Goal: Communication & Community: Answer question/provide support

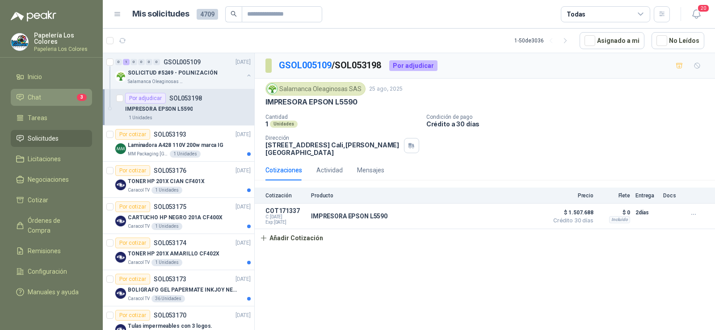
click at [33, 93] on span "Chat" at bounding box center [34, 98] width 13 height 10
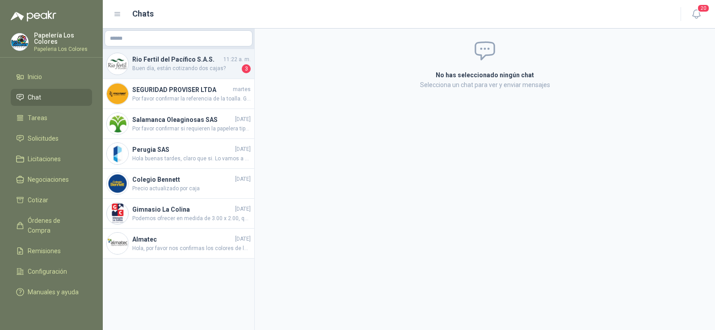
click at [173, 68] on span "Buen día, están cotizando dos cajas?" at bounding box center [186, 68] width 108 height 9
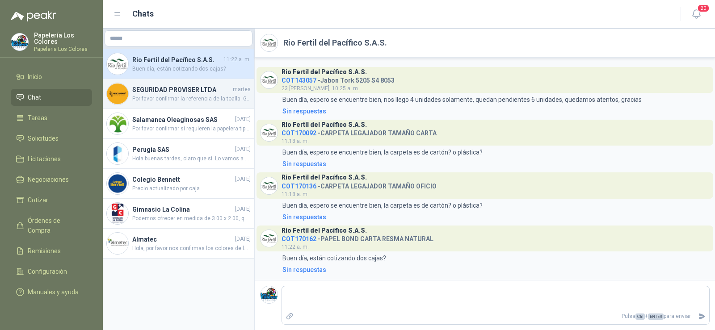
click at [181, 97] on span "Por favor confirmar la referencia de la toalla. Gracias" at bounding box center [191, 99] width 118 height 8
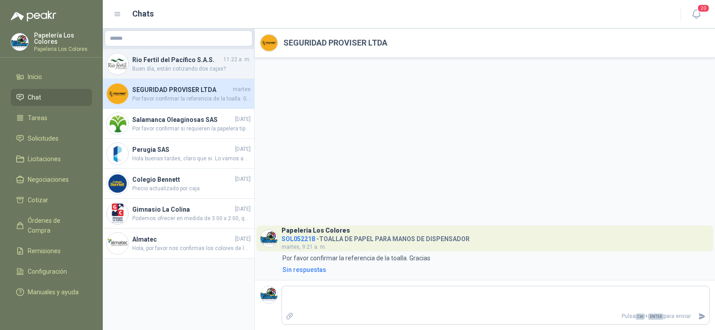
click at [172, 57] on h4 "Rio Fertil del Pacífico S.A.S." at bounding box center [176, 60] width 89 height 10
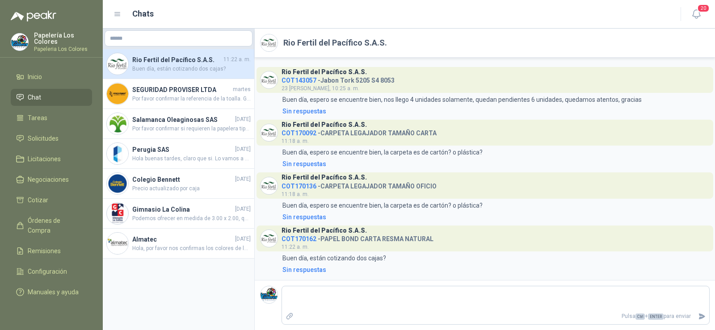
click at [299, 238] on span "COT170162" at bounding box center [299, 239] width 35 height 7
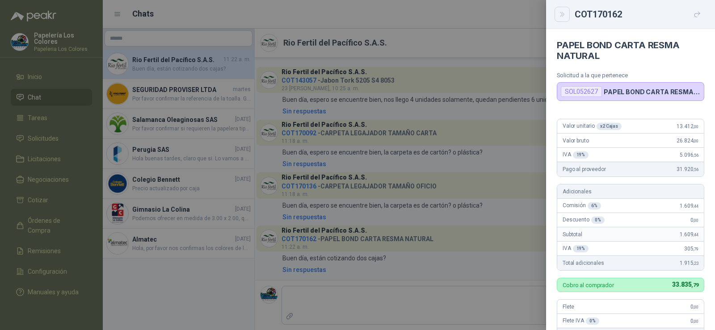
click at [565, 17] on icon "Close" at bounding box center [563, 15] width 8 height 8
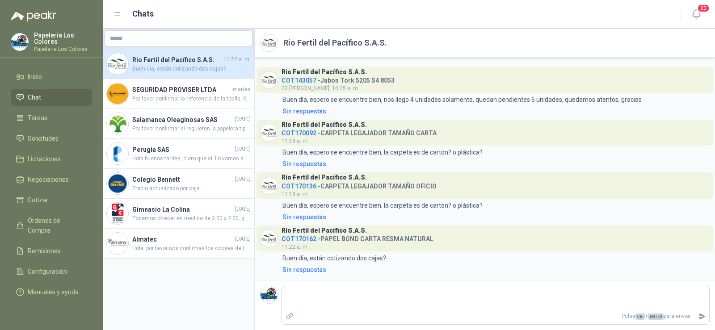
click at [294, 240] on span "COT170162" at bounding box center [299, 239] width 35 height 7
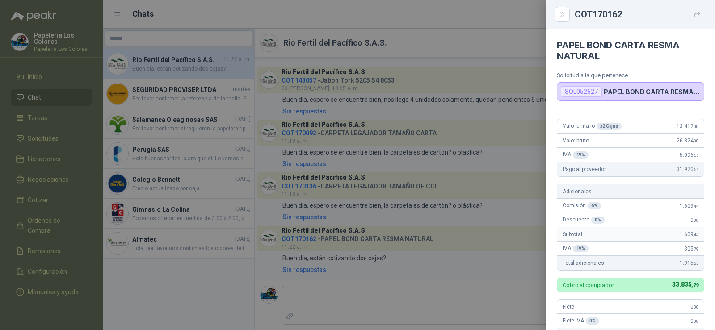
click at [587, 90] on div "SOL052627" at bounding box center [581, 91] width 41 height 11
click at [138, 18] on div at bounding box center [357, 165] width 715 height 330
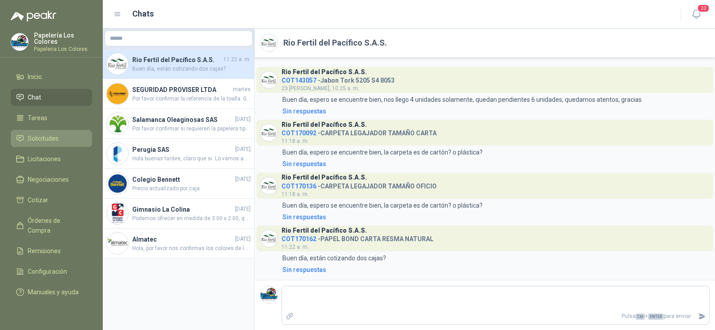
click at [42, 135] on span "Solicitudes" at bounding box center [43, 139] width 31 height 10
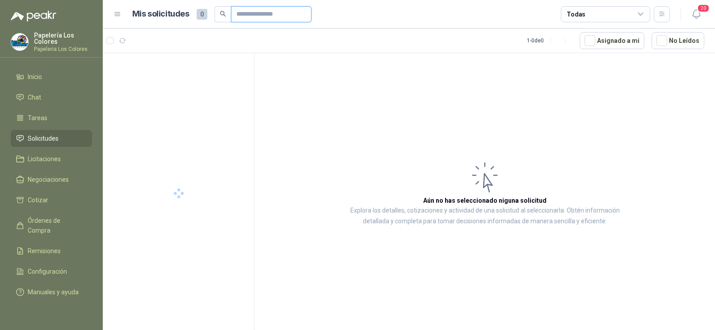
click at [276, 10] on input "text" at bounding box center [267, 14] width 63 height 15
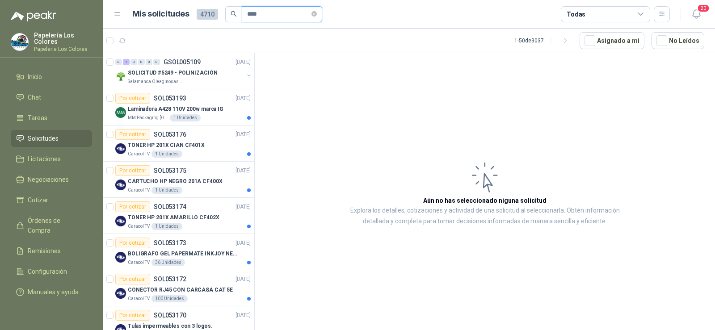
type input "****"
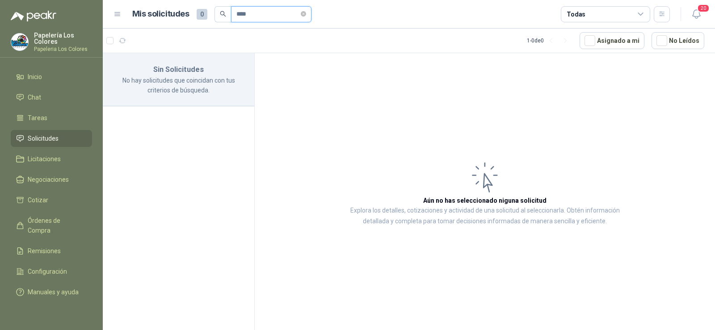
click at [252, 17] on input "****" at bounding box center [267, 14] width 63 height 15
click at [45, 137] on span "Solicitudes" at bounding box center [43, 139] width 31 height 10
click at [38, 93] on span "Chat" at bounding box center [34, 98] width 13 height 10
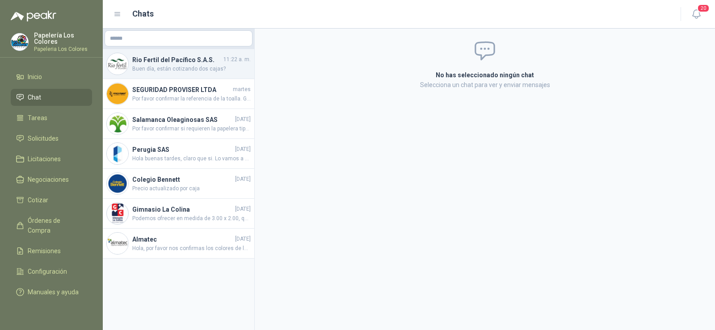
click at [151, 68] on span "Buen día, están cotizando dos cajas?" at bounding box center [191, 69] width 118 height 8
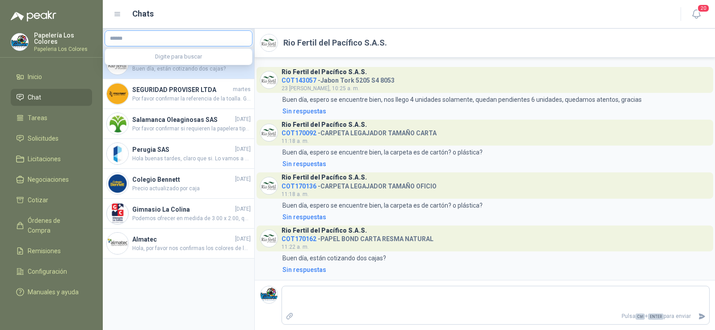
click at [137, 34] on input "text" at bounding box center [178, 38] width 147 height 15
click at [44, 137] on span "Solicitudes" at bounding box center [43, 139] width 31 height 10
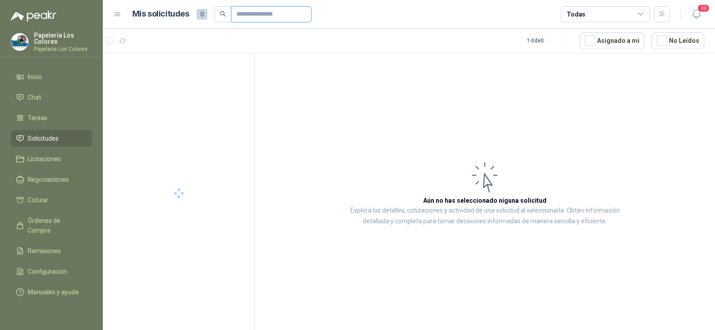
click at [274, 18] on input "text" at bounding box center [267, 14] width 63 height 15
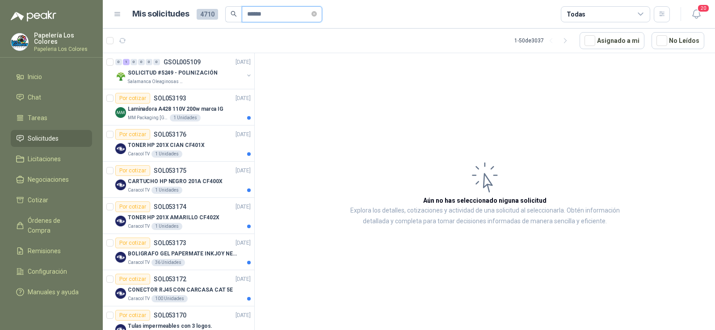
type input "******"
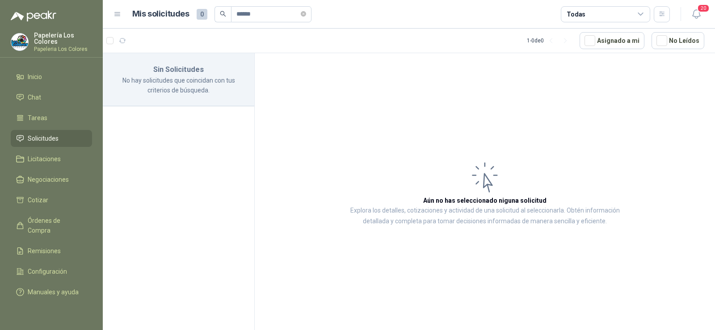
click at [42, 139] on span "Solicitudes" at bounding box center [43, 139] width 31 height 10
click at [35, 100] on span "Chat" at bounding box center [34, 98] width 13 height 10
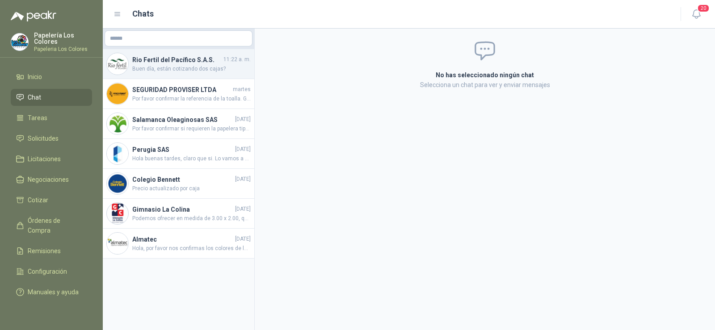
click at [164, 71] on span "Buen día, están cotizando dos cajas?" at bounding box center [191, 69] width 118 height 8
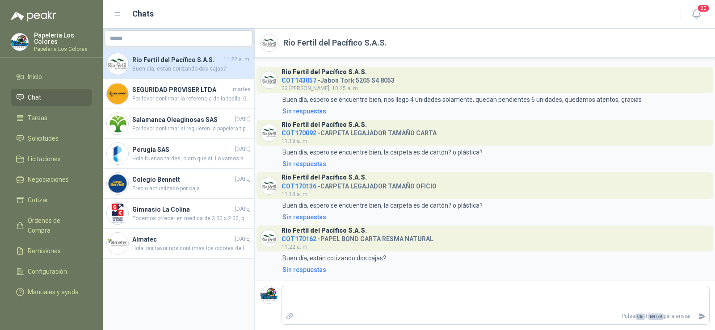
click at [48, 96] on li "Chat" at bounding box center [51, 98] width 71 height 10
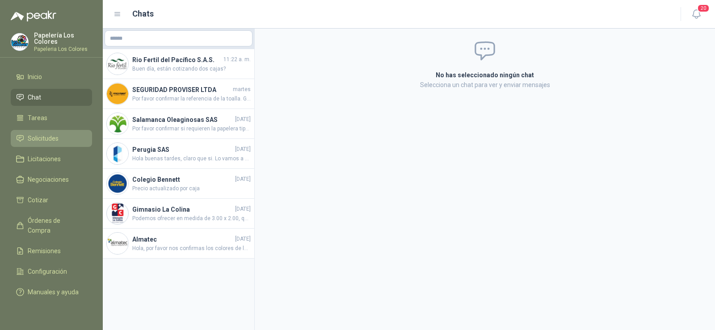
click at [50, 138] on span "Solicitudes" at bounding box center [43, 139] width 31 height 10
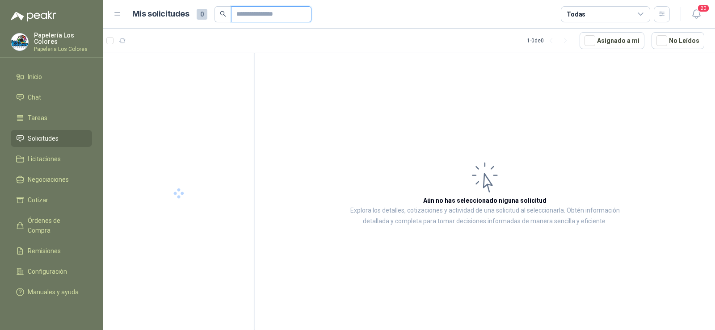
click at [262, 15] on input "text" at bounding box center [267, 14] width 63 height 15
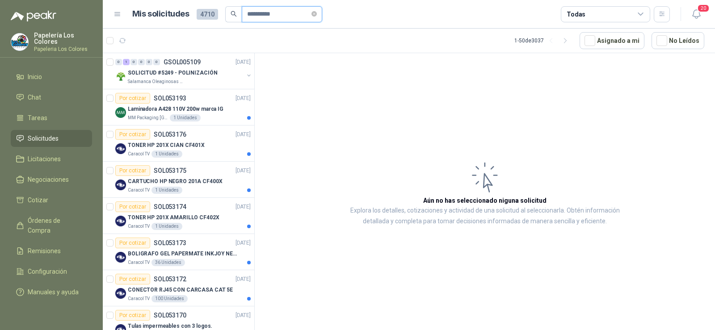
type input "**********"
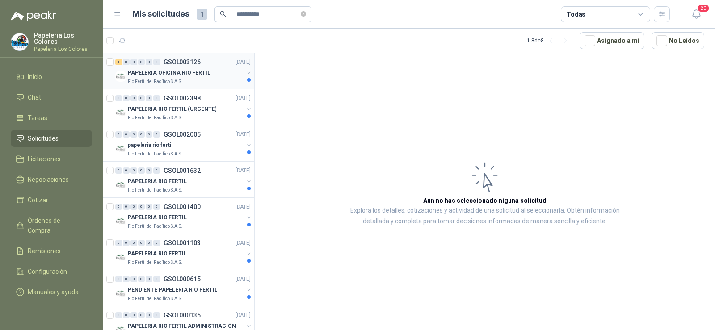
click at [173, 72] on p "PAPELERIA OFICINA RIO FERTIL" at bounding box center [169, 73] width 83 height 8
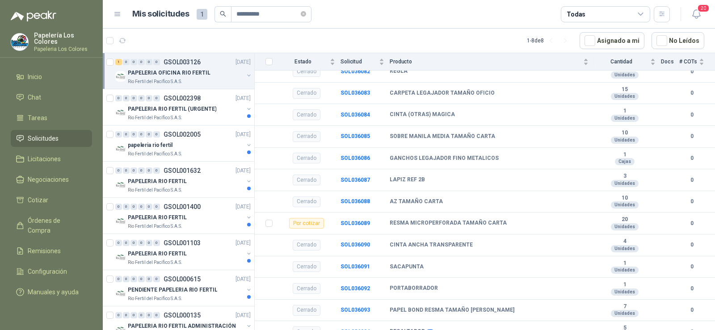
scroll to position [317, 0]
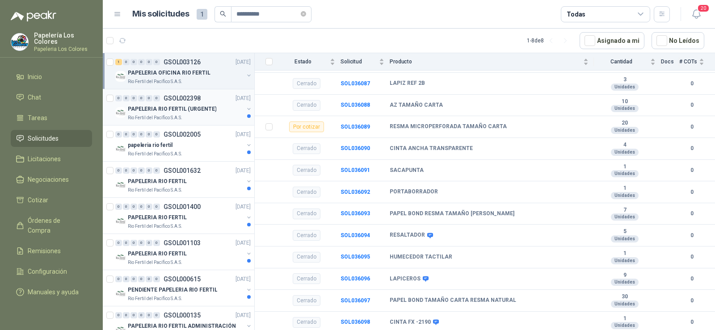
click at [153, 118] on p "Rio Fertil del Pacífico S.A.S." at bounding box center [155, 117] width 55 height 7
